Goal: Task Accomplishment & Management: Manage account settings

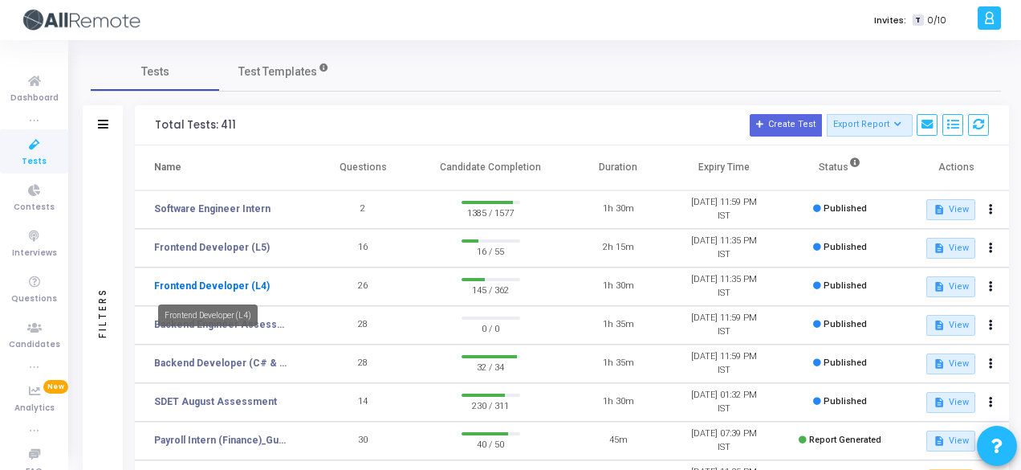
click at [242, 285] on link "Frontend Developer (L4)" at bounding box center [212, 286] width 116 height 14
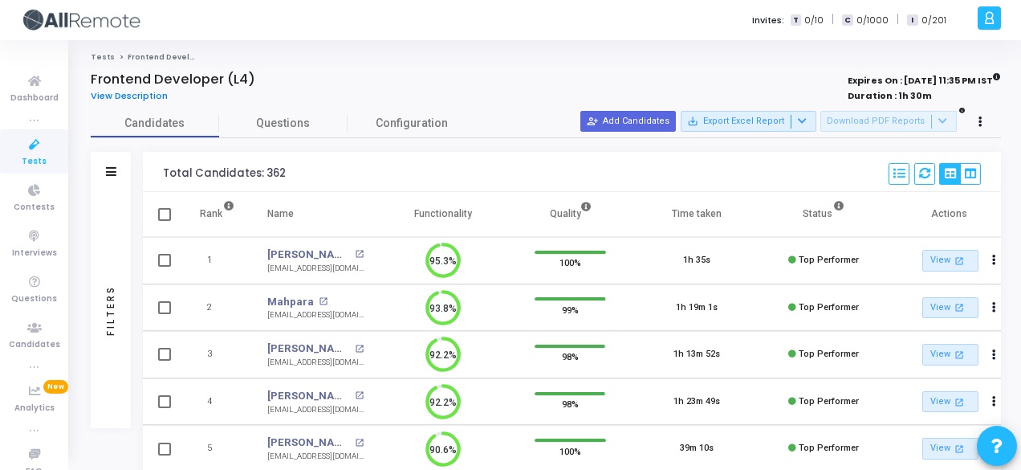
click at [115, 160] on div "Filters" at bounding box center [111, 172] width 40 height 40
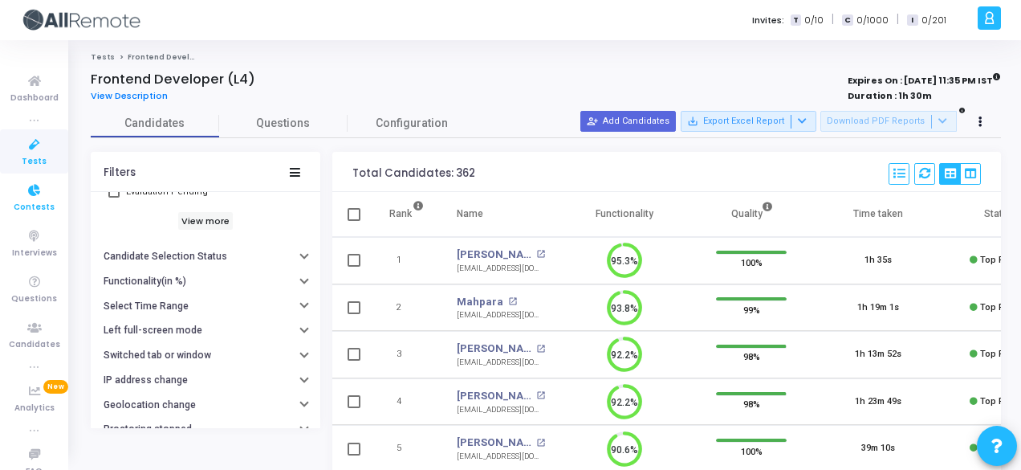
click at [39, 201] on span "Contests" at bounding box center [34, 208] width 41 height 14
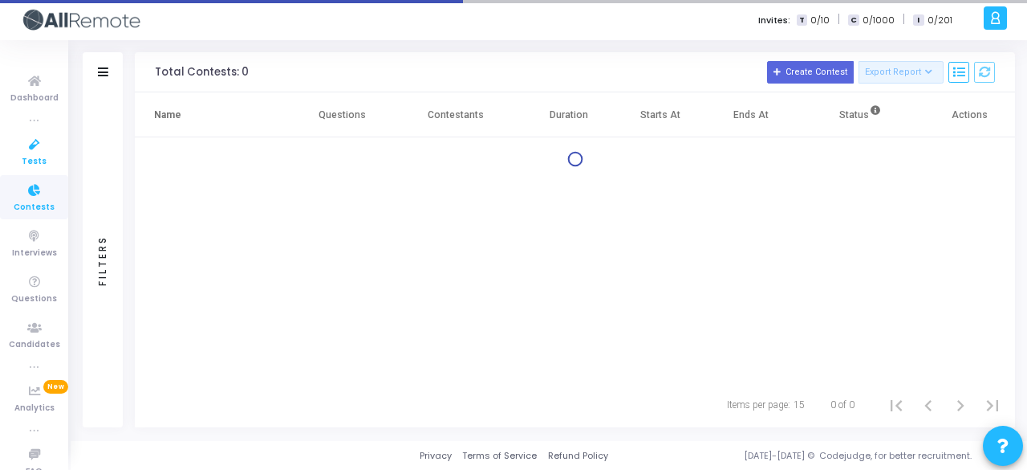
click at [35, 162] on span "Tests" at bounding box center [34, 162] width 25 height 14
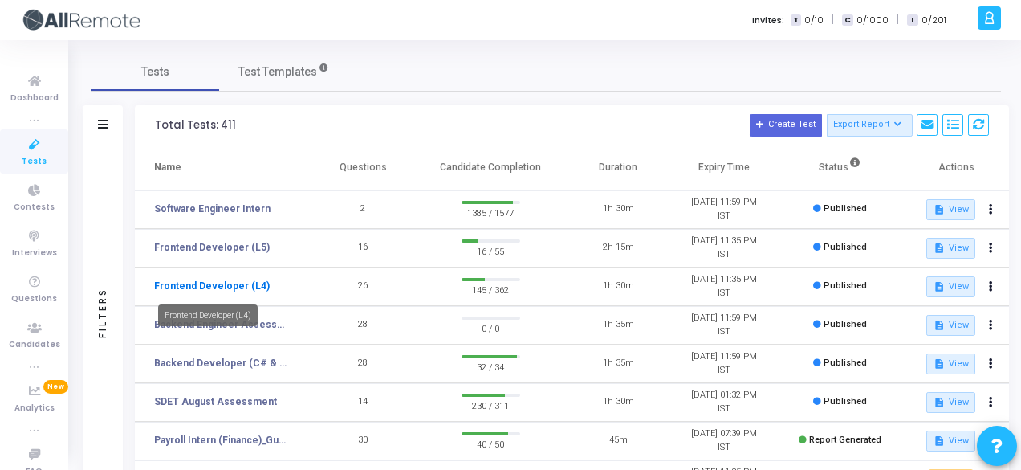
click at [226, 282] on link "Frontend Developer (L4)" at bounding box center [212, 286] width 116 height 14
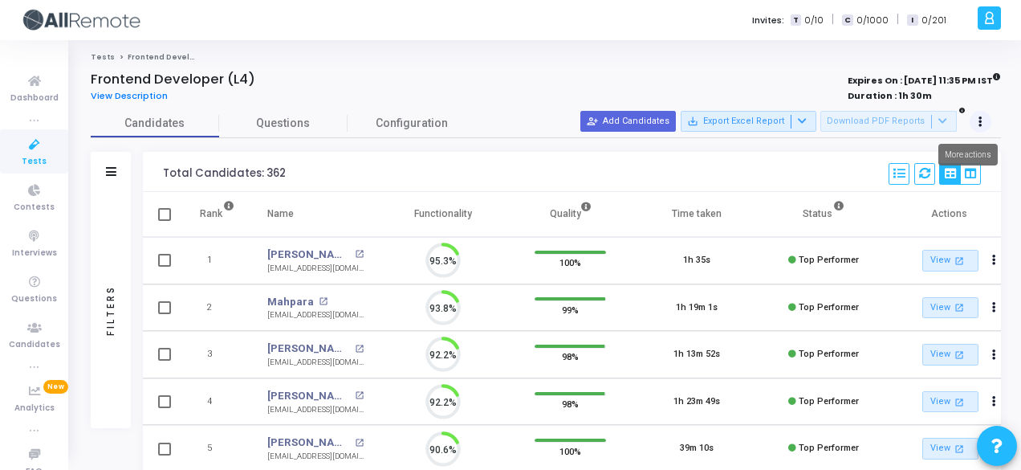
scroll to position [34, 40]
click at [982, 129] on button at bounding box center [981, 122] width 22 height 22
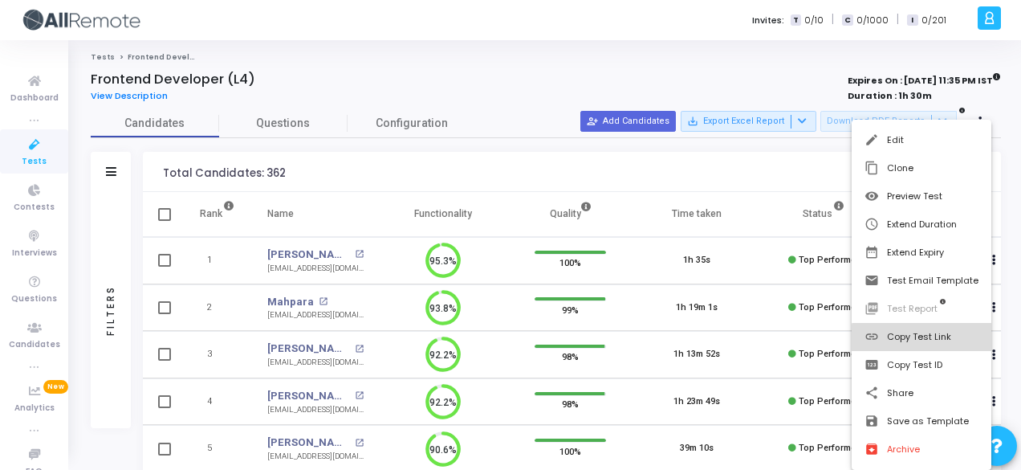
click at [936, 344] on button "link Copy Test Link" at bounding box center [922, 337] width 140 height 28
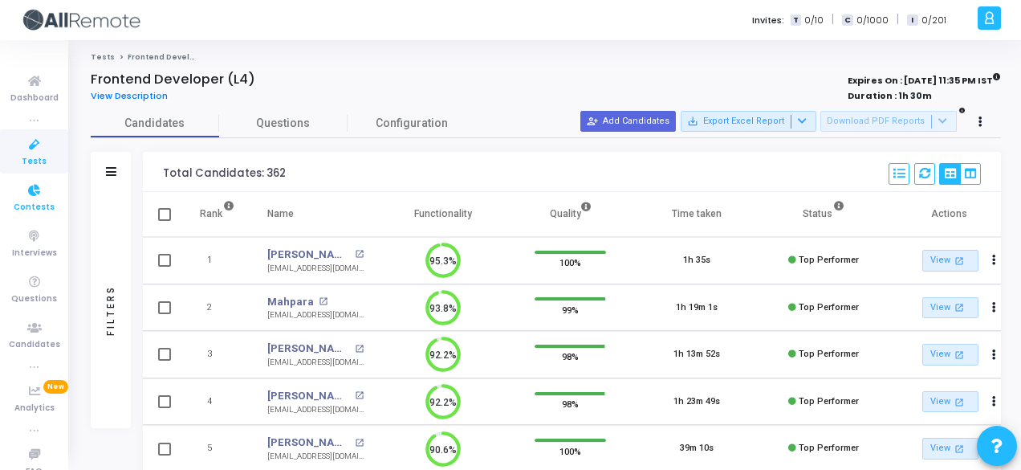
click at [18, 206] on span "Contests" at bounding box center [34, 208] width 41 height 14
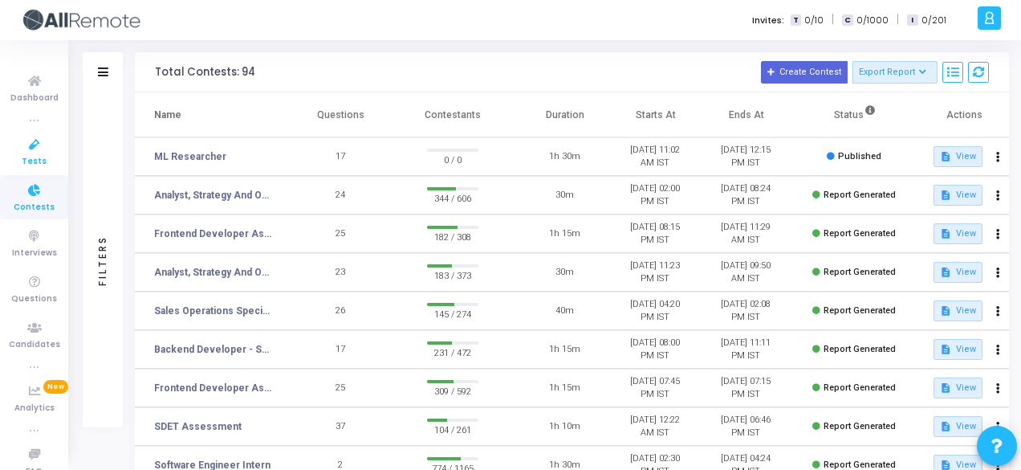
click at [34, 153] on icon at bounding box center [35, 145] width 34 height 20
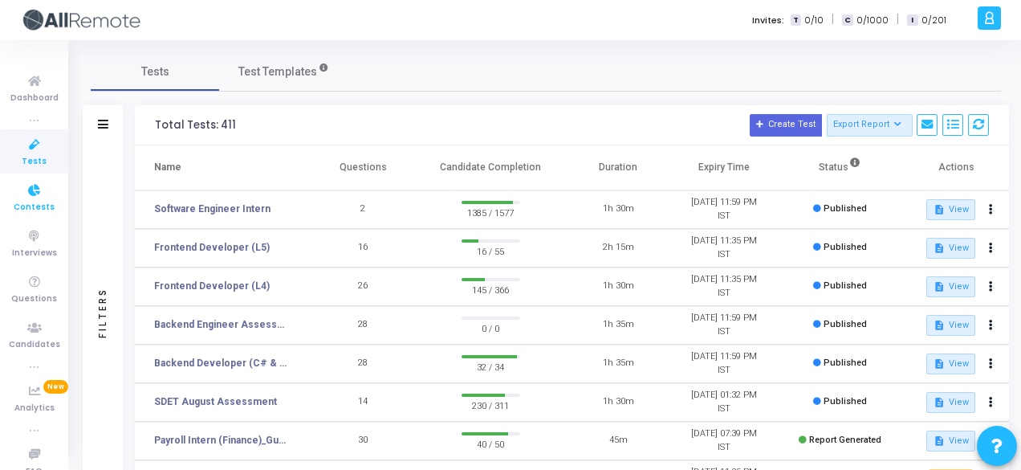
click at [47, 198] on icon at bounding box center [35, 191] width 34 height 20
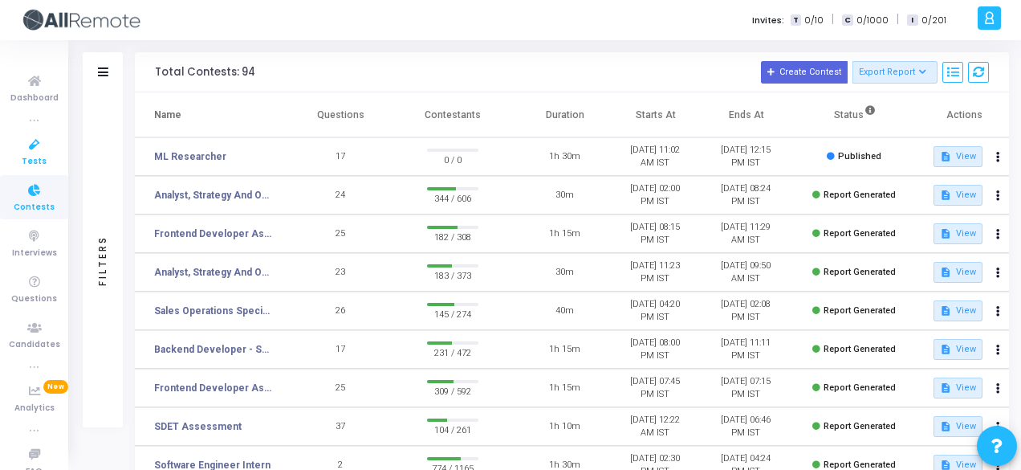
click at [36, 161] on span "Tests" at bounding box center [34, 162] width 25 height 14
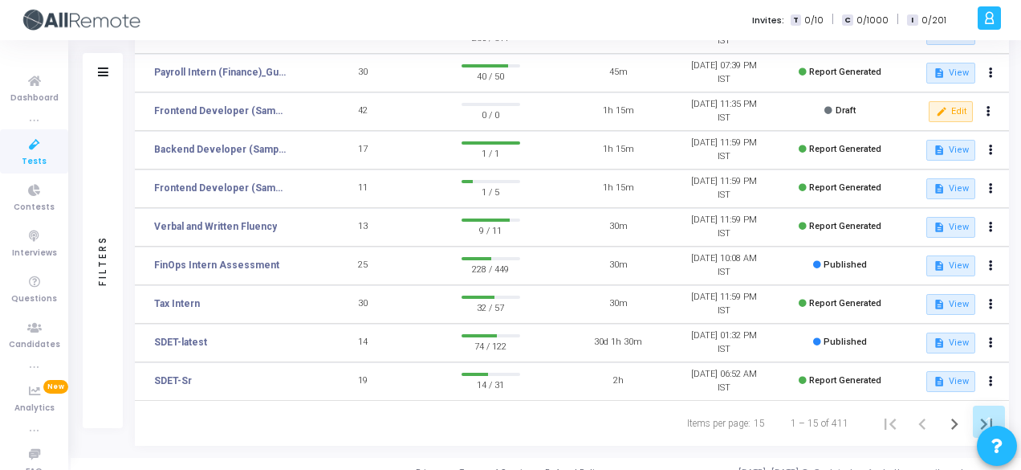
scroll to position [374, 0]
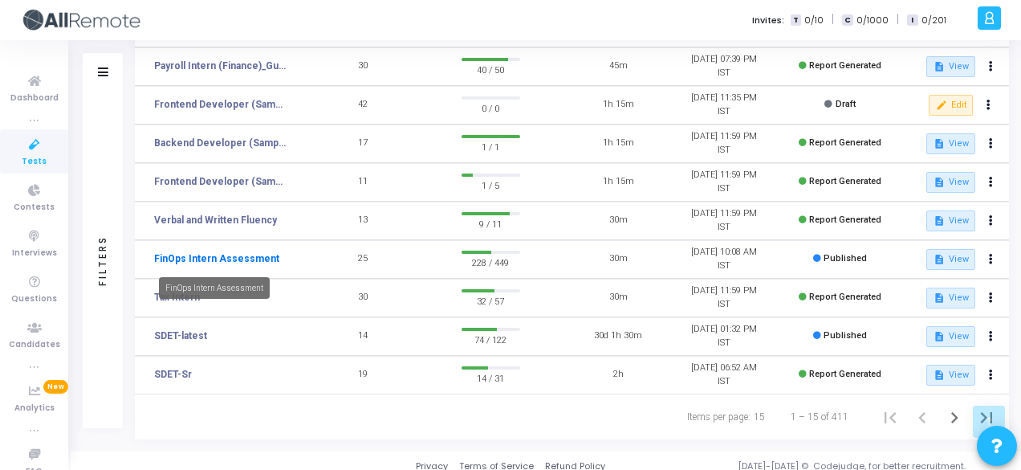
click at [250, 258] on link "FinOps Intern Assessment" at bounding box center [216, 258] width 125 height 14
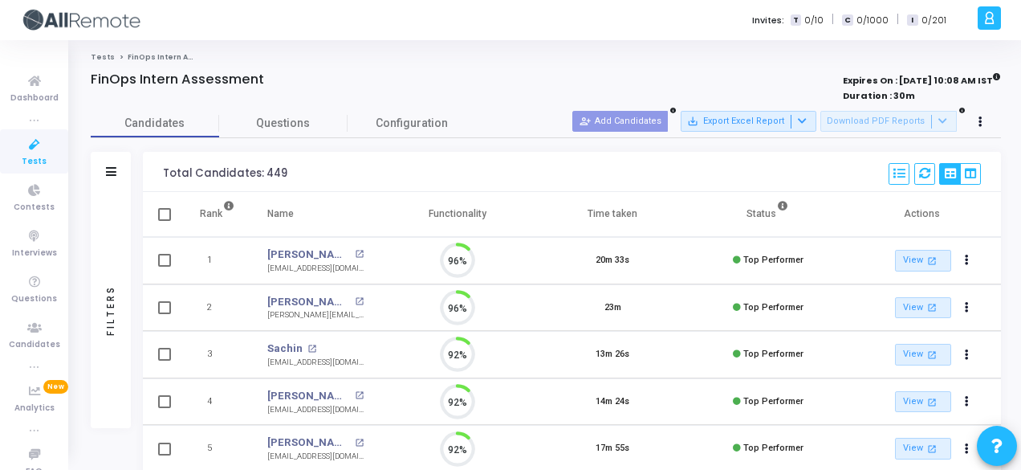
scroll to position [34, 40]
click at [110, 167] on icon at bounding box center [111, 171] width 10 height 9
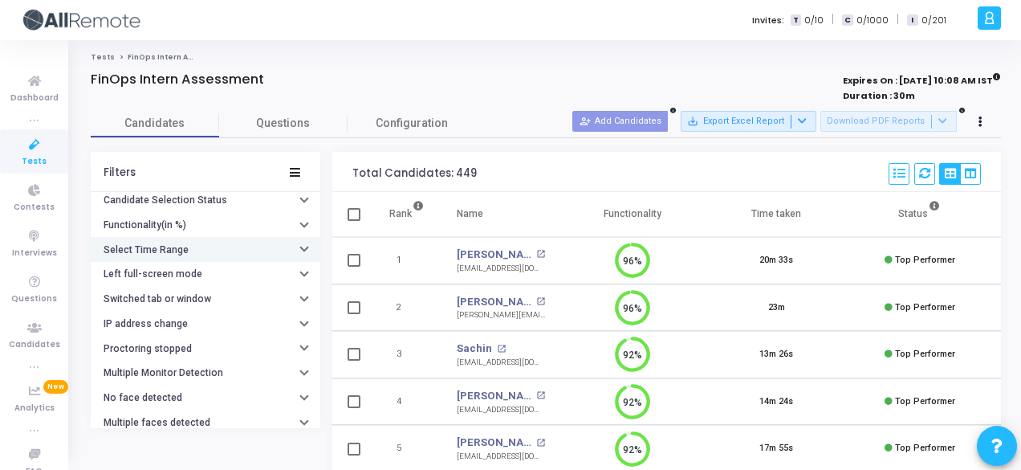
click at [205, 240] on button "Select Time Range" at bounding box center [206, 249] width 230 height 25
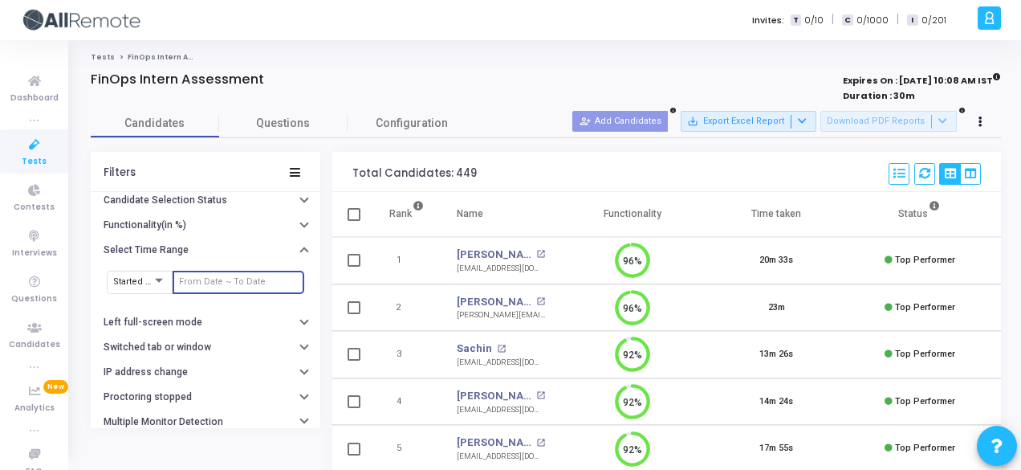
click at [220, 277] on input "text" at bounding box center [238, 282] width 119 height 10
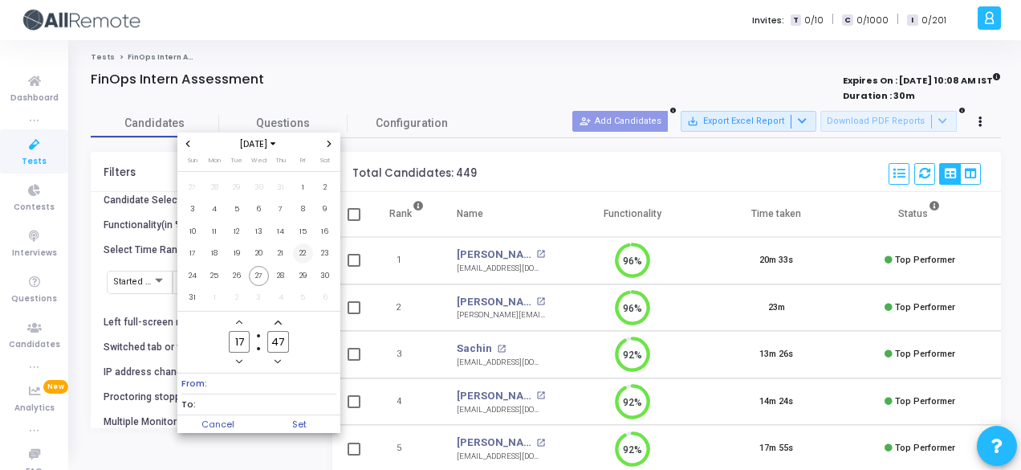
click at [298, 251] on span "22" at bounding box center [303, 253] width 20 height 20
click at [258, 276] on span "27" at bounding box center [259, 276] width 20 height 20
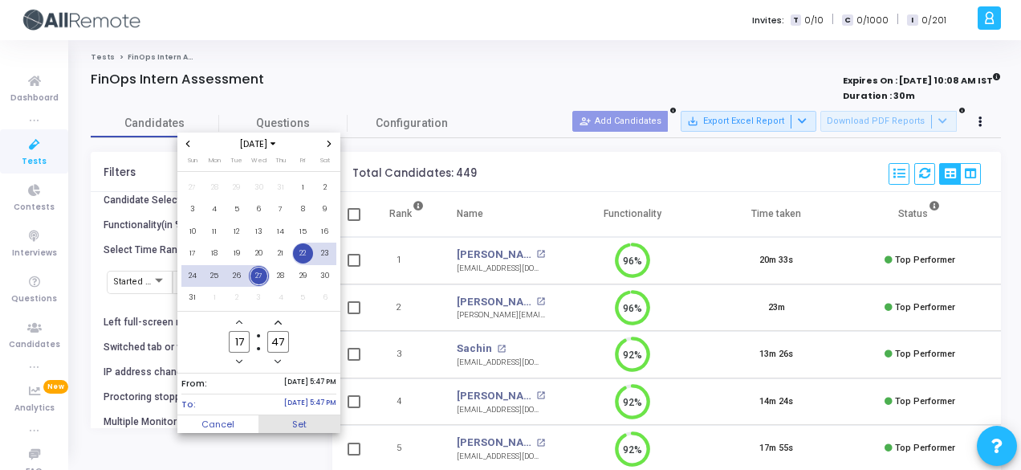
click at [317, 421] on span "Set" at bounding box center [299, 424] width 82 height 18
type input "[DATE] 5:47 PM - [DATE] 5:47 PM"
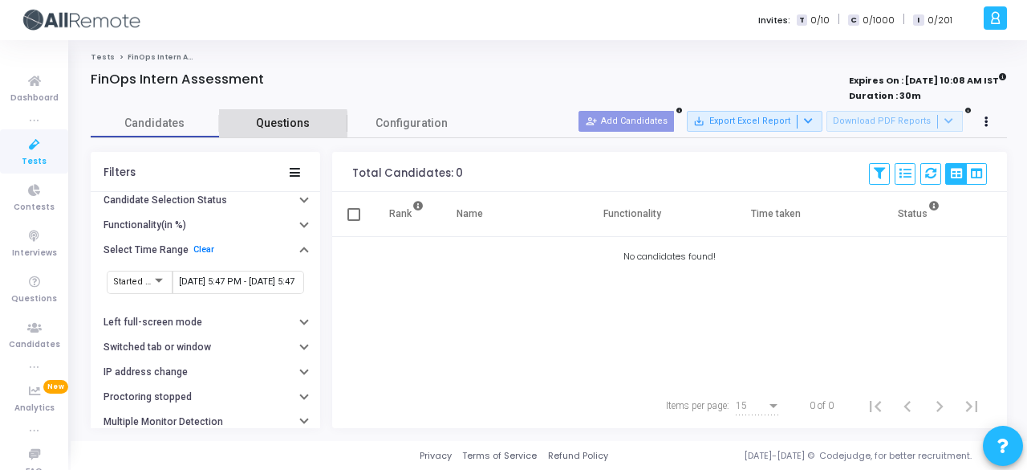
click at [273, 130] on span "Questions" at bounding box center [283, 123] width 128 height 17
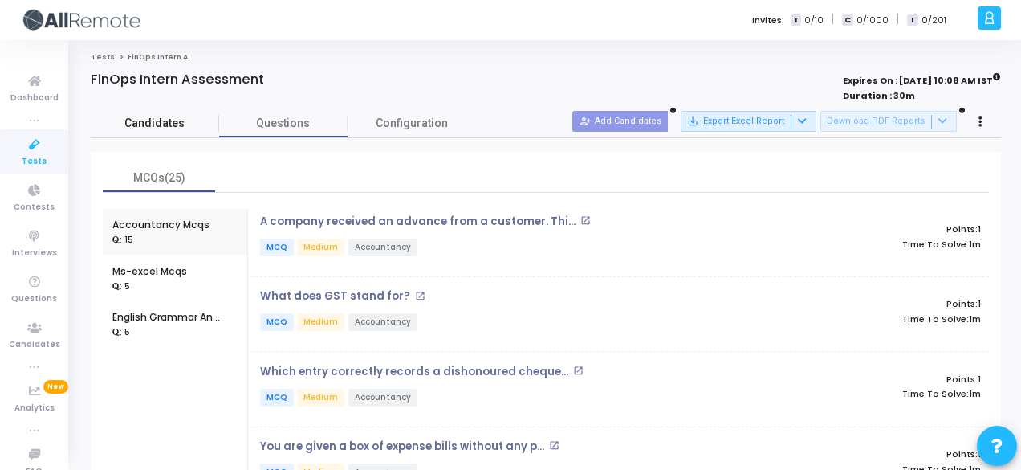
click at [161, 122] on span "Candidates" at bounding box center [155, 123] width 128 height 17
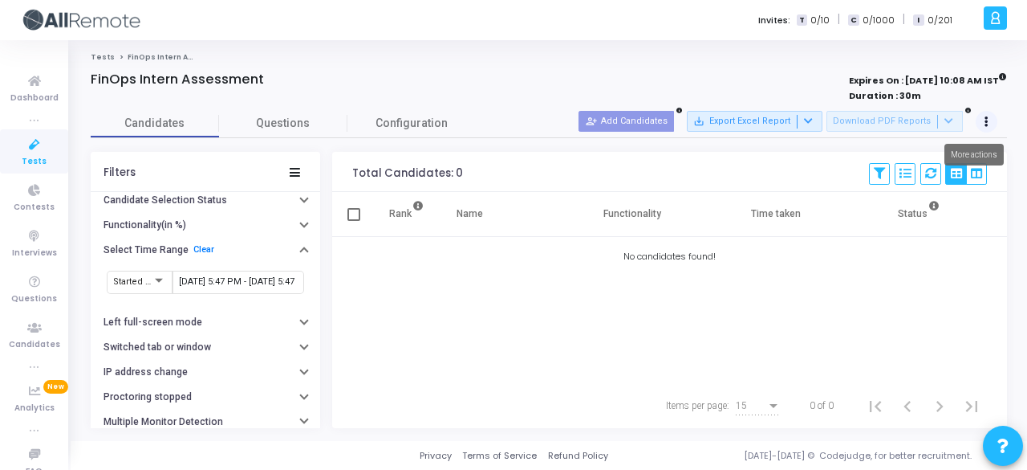
click at [992, 121] on button at bounding box center [987, 122] width 22 height 22
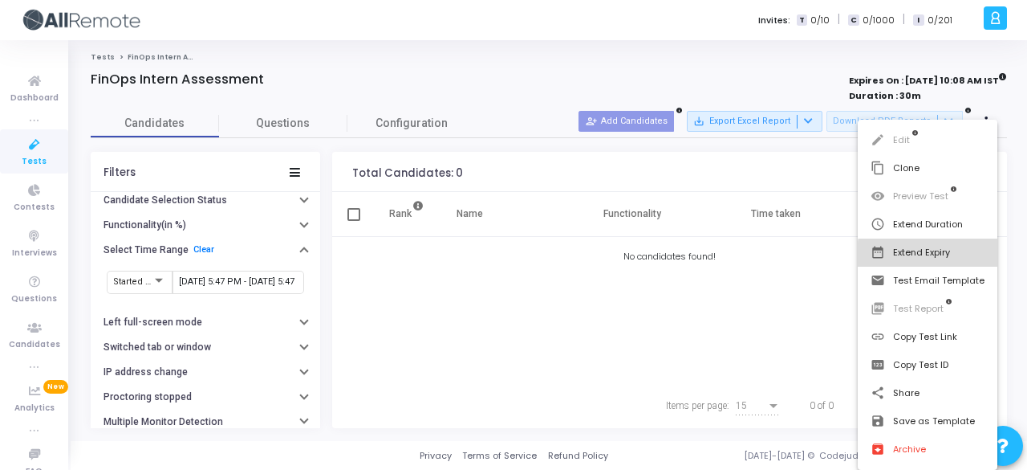
click at [964, 254] on button "date_range Extend Expiry" at bounding box center [928, 252] width 140 height 28
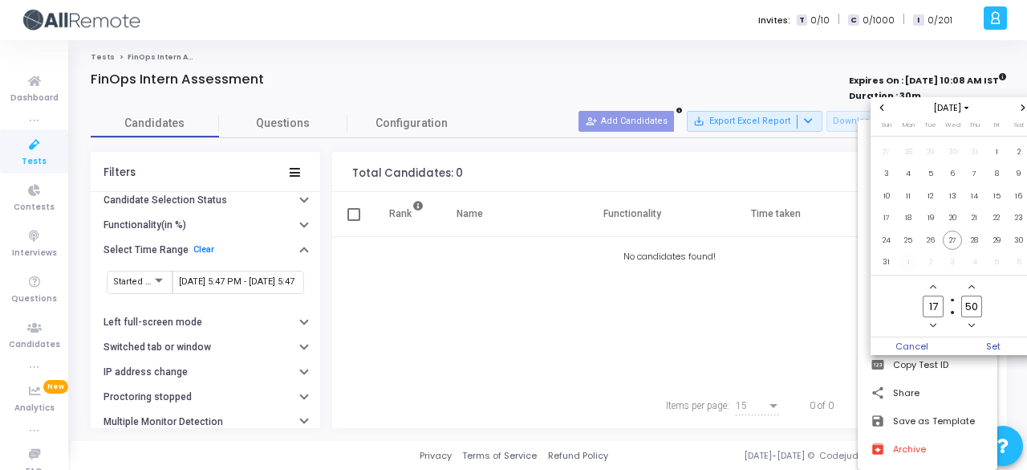
click at [909, 262] on span "1" at bounding box center [909, 262] width 20 height 20
click at [1007, 342] on span "Set" at bounding box center [994, 346] width 82 height 18
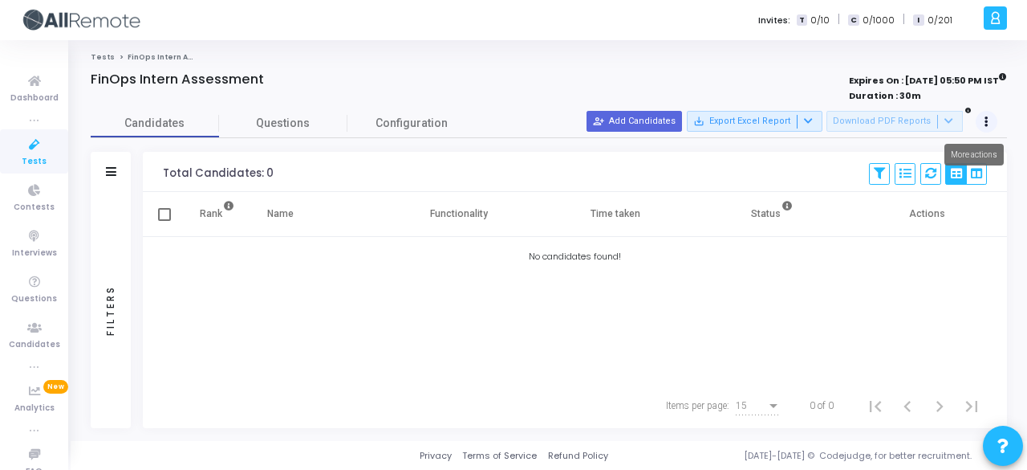
click at [986, 118] on icon at bounding box center [987, 122] width 4 height 8
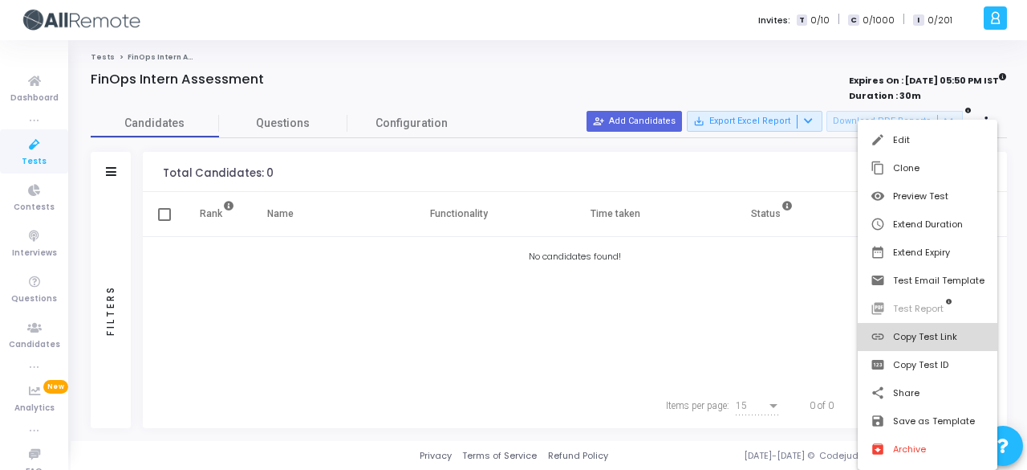
click at [940, 340] on button "link Copy Test Link" at bounding box center [928, 337] width 140 height 28
